Goal: Book appointment/travel/reservation

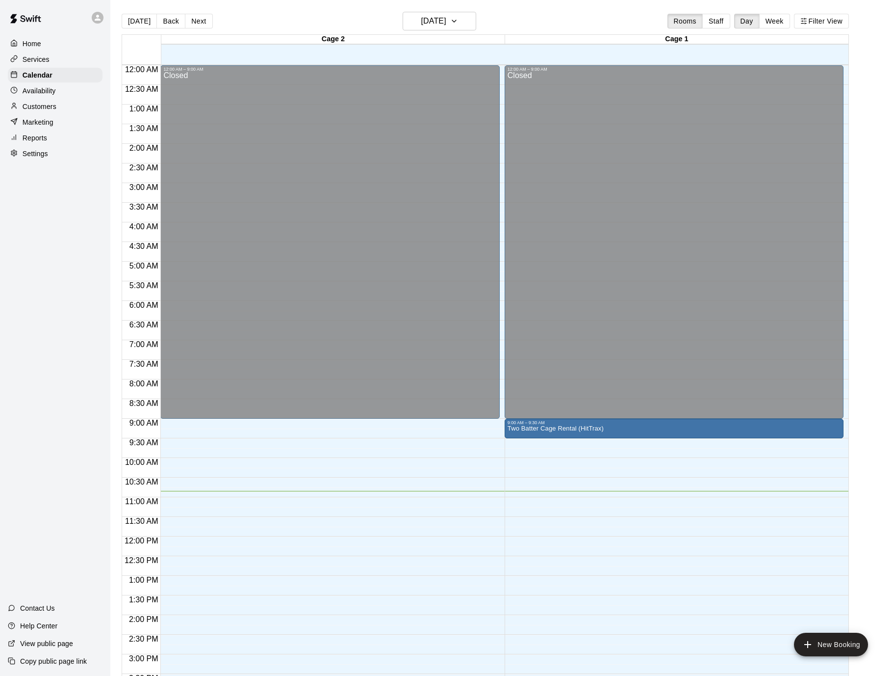
scroll to position [321, 0]
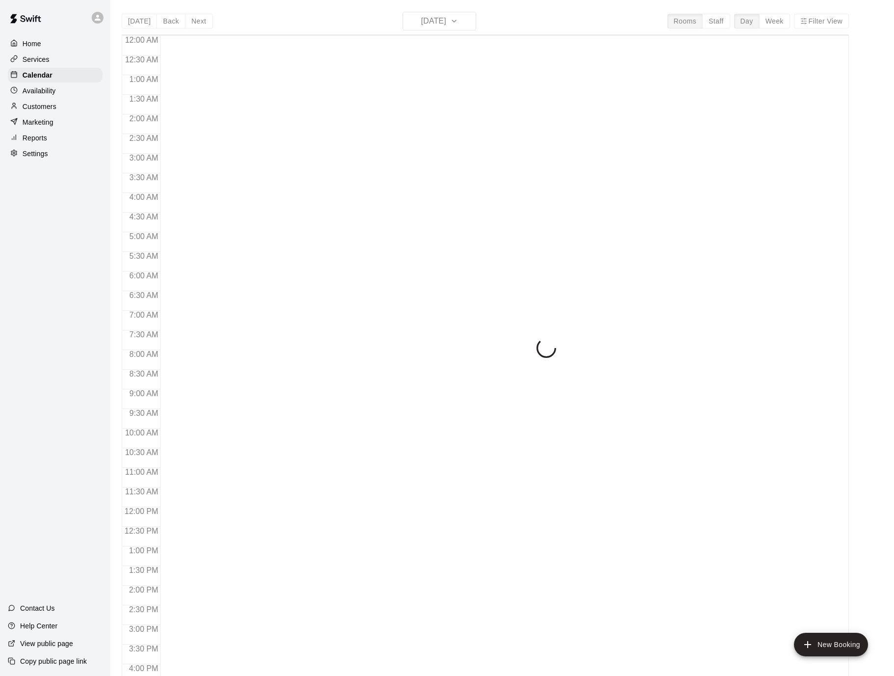
scroll to position [291, 0]
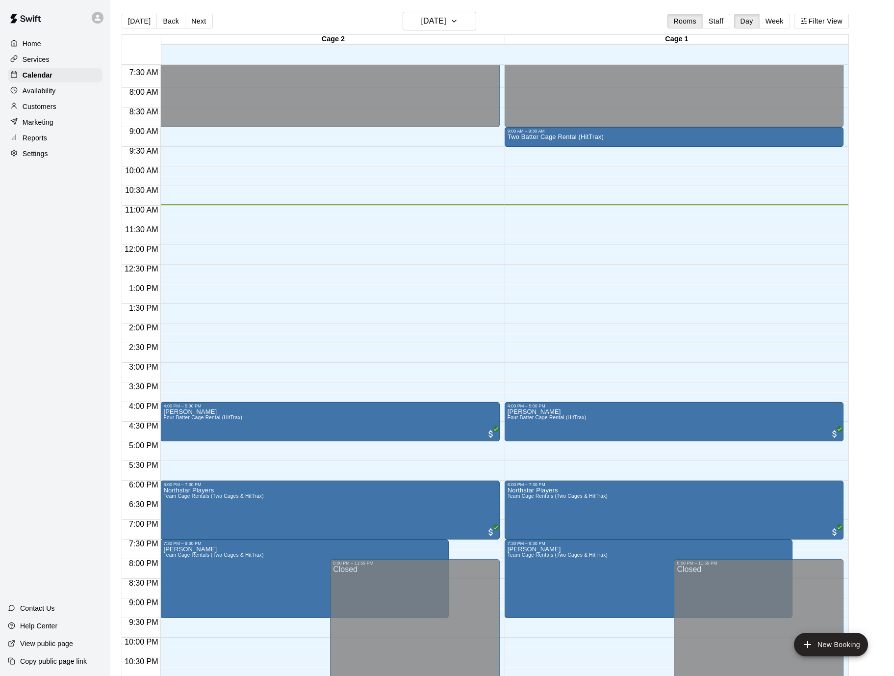
click at [209, 253] on div "12:00 AM – 9:00 AM Closed 4:00 PM – 5:00 PM [PERSON_NAME] Four Batter Cage Rent…" at bounding box center [329, 245] width 339 height 942
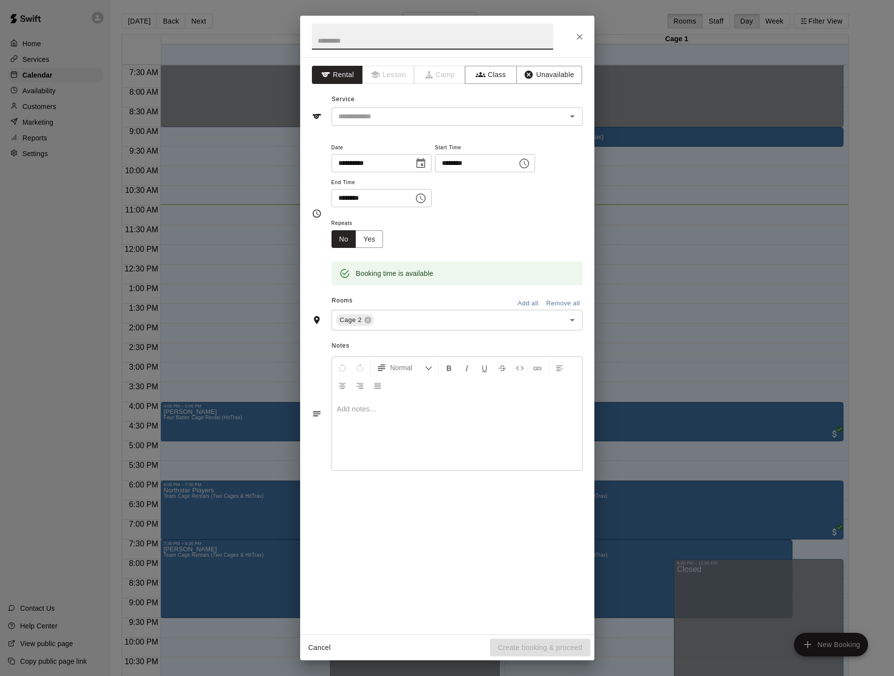
click at [580, 35] on icon "Close" at bounding box center [580, 37] width 10 height 10
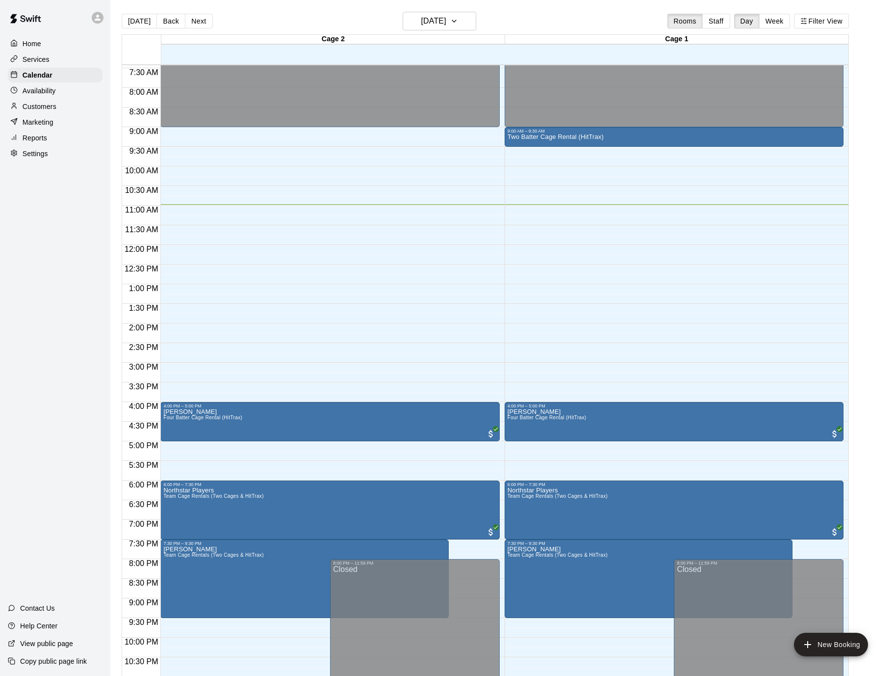
click at [544, 253] on div "12:00 AM – 9:00 AM Closed 9:00 AM – 9:30 AM Two Batter Cage Rental (HitTrax) 4:…" at bounding box center [674, 245] width 339 height 942
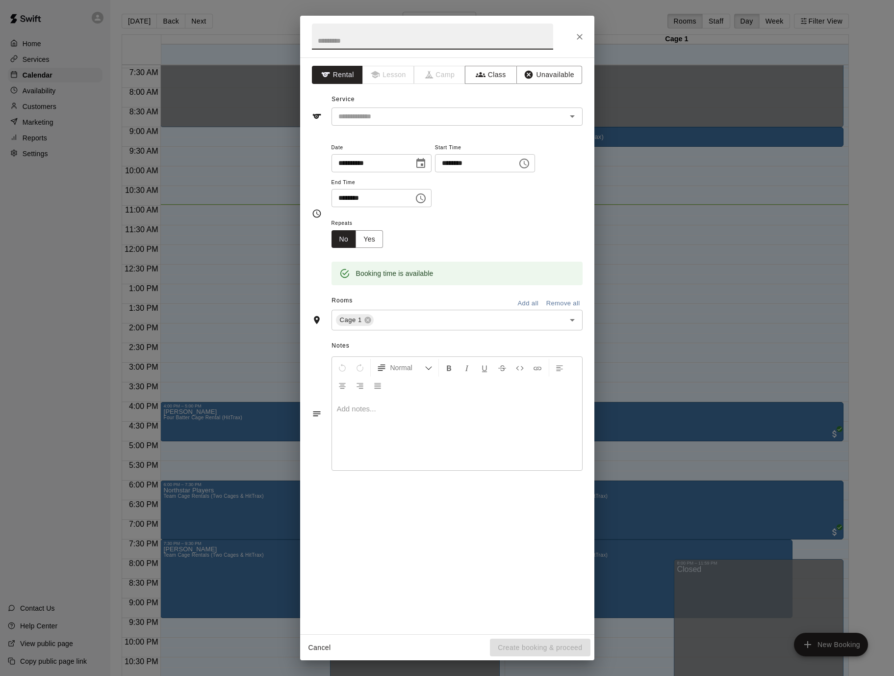
click at [384, 39] on input "text" at bounding box center [432, 37] width 241 height 26
type input "**********"
click at [424, 118] on input "text" at bounding box center [443, 116] width 216 height 12
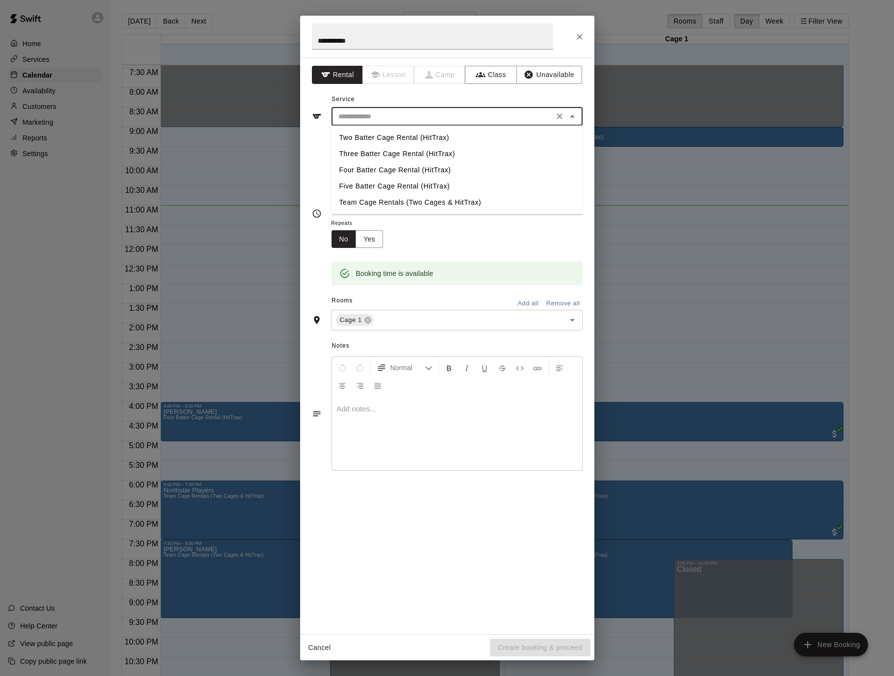
click at [367, 136] on li "Two Batter Cage Rental (HitTrax)" at bounding box center [457, 138] width 251 height 16
type input "**********"
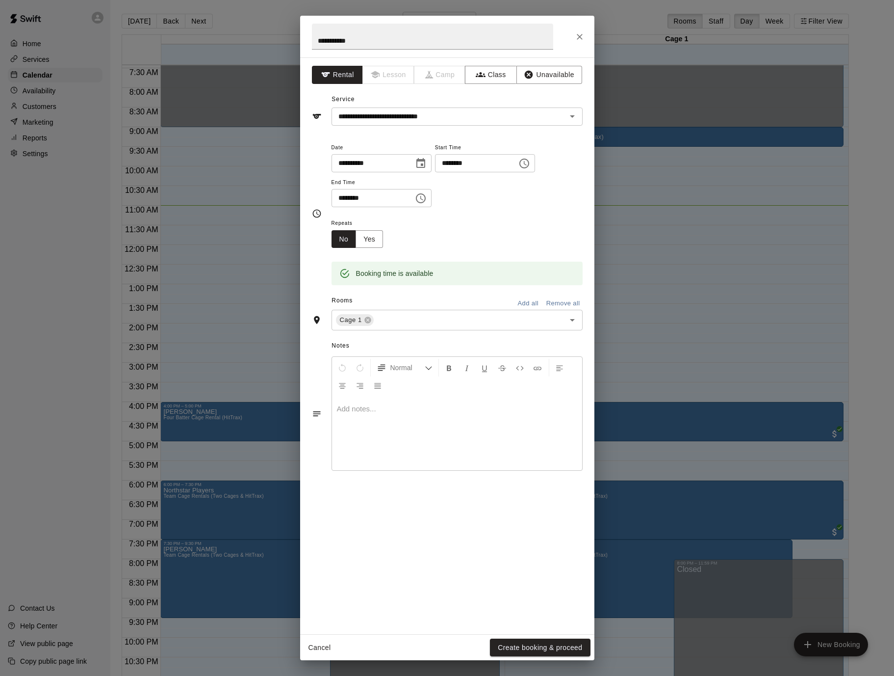
drag, startPoint x: 540, startPoint y: 228, endPoint x: 537, endPoint y: 247, distance: 19.8
click at [537, 247] on div "Repeats No Yes" at bounding box center [457, 232] width 251 height 31
drag, startPoint x: 539, startPoint y: 262, endPoint x: 489, endPoint y: 256, distance: 50.4
click at [489, 256] on div "Booking time is available" at bounding box center [457, 266] width 251 height 37
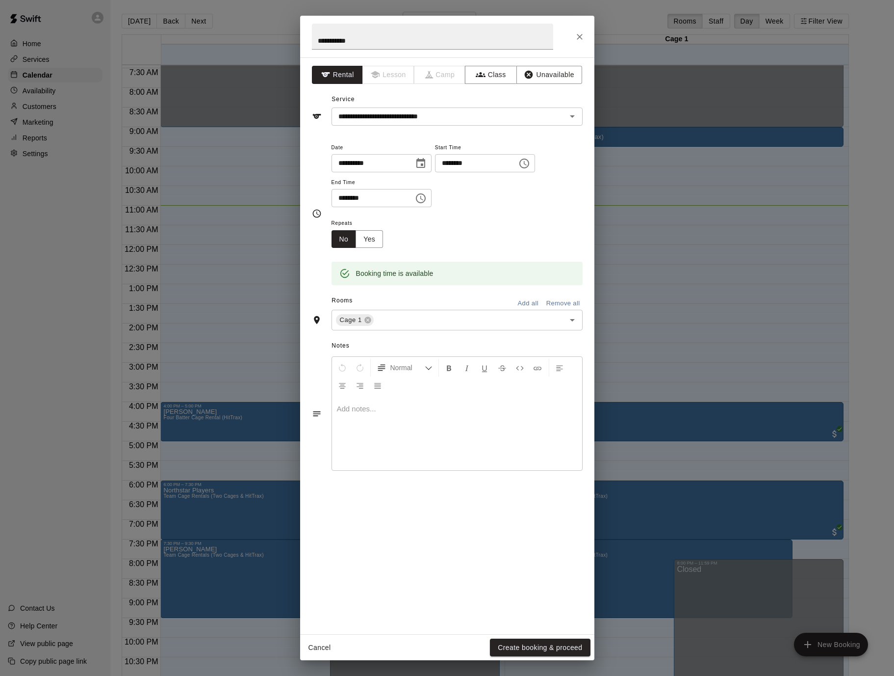
click at [515, 214] on div "**********" at bounding box center [457, 179] width 251 height 76
click at [534, 209] on div "**********" at bounding box center [457, 179] width 251 height 76
click at [539, 648] on button "Create booking & proceed" at bounding box center [540, 647] width 100 height 18
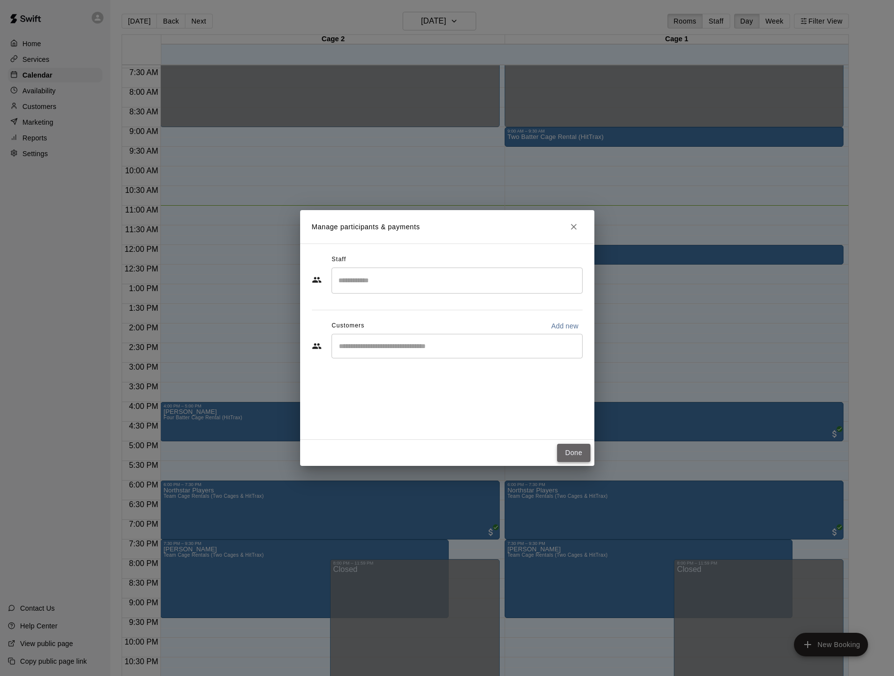
click at [564, 448] on button "Done" at bounding box center [573, 452] width 33 height 18
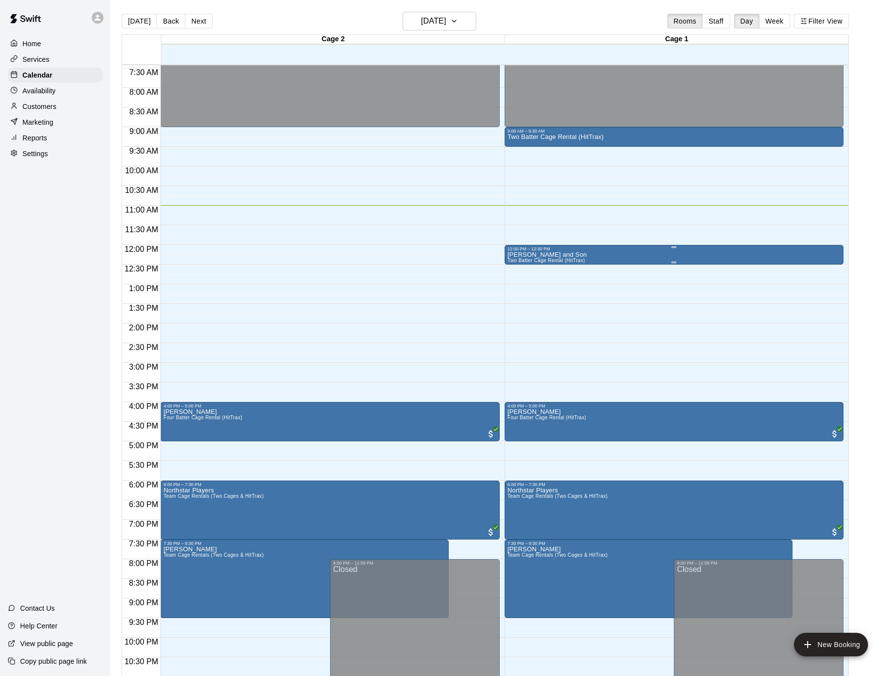
click at [571, 248] on div "12:00 PM – 12:30 PM" at bounding box center [674, 248] width 333 height 5
click at [554, 250] on div "12:00 PM – 12:30 PM" at bounding box center [674, 248] width 333 height 5
click at [554, 250] on div at bounding box center [447, 338] width 894 height 676
click at [542, 255] on p "[PERSON_NAME] and Son" at bounding box center [547, 255] width 79 height 0
click at [520, 267] on icon "edit" at bounding box center [518, 265] width 12 height 12
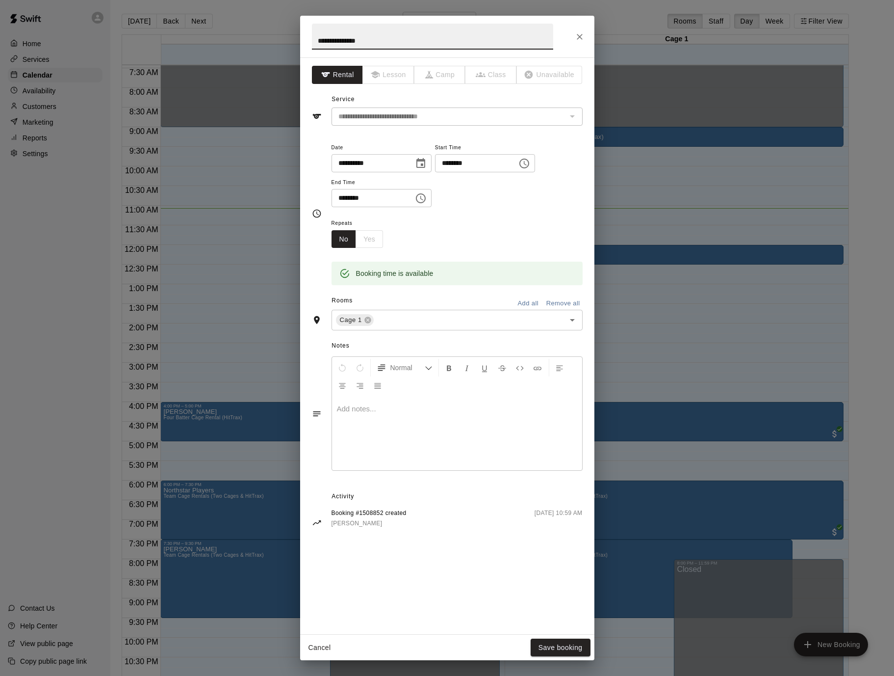
type input "**********"
click at [579, 36] on icon "Close" at bounding box center [580, 37] width 6 height 6
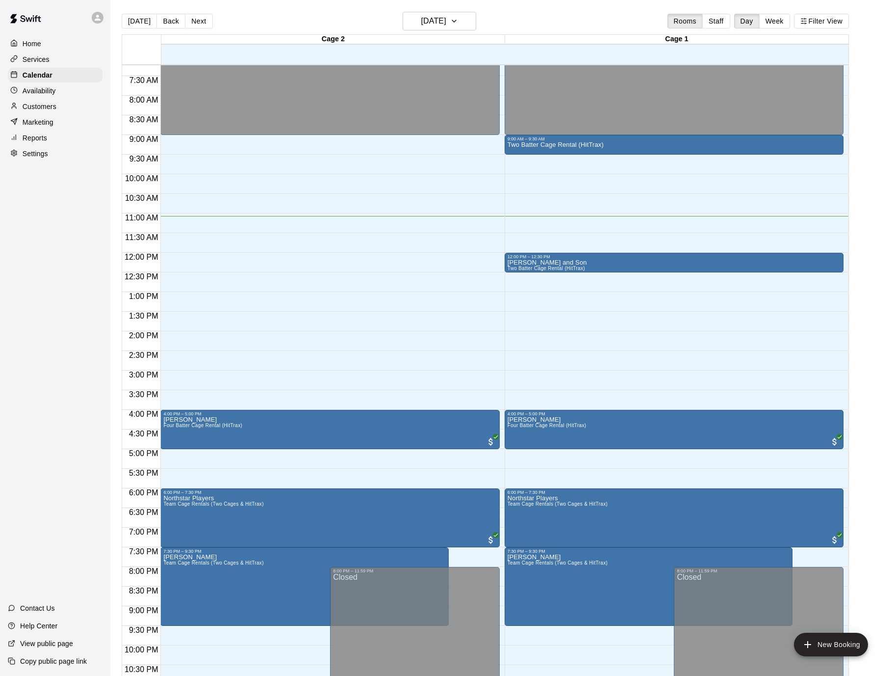
scroll to position [282, 0]
